Goal: Task Accomplishment & Management: Manage account settings

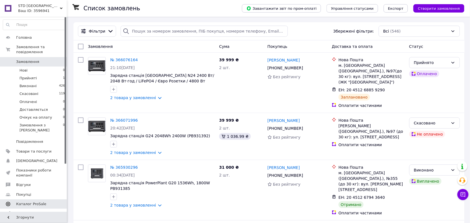
click at [23, 202] on span "Каталог ProSale" at bounding box center [31, 204] width 30 height 5
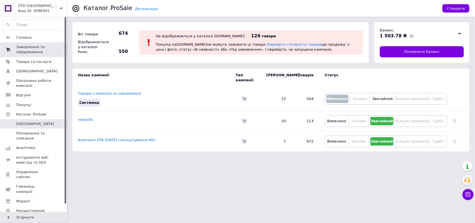
click at [43, 51] on span "Замовлення та повідомлення" at bounding box center [33, 50] width 35 height 10
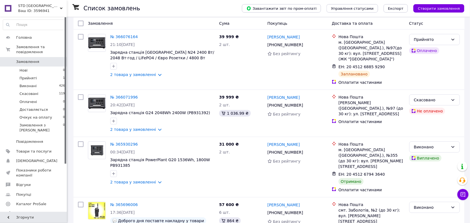
scroll to position [35, 0]
